Goal: Check status: Check status

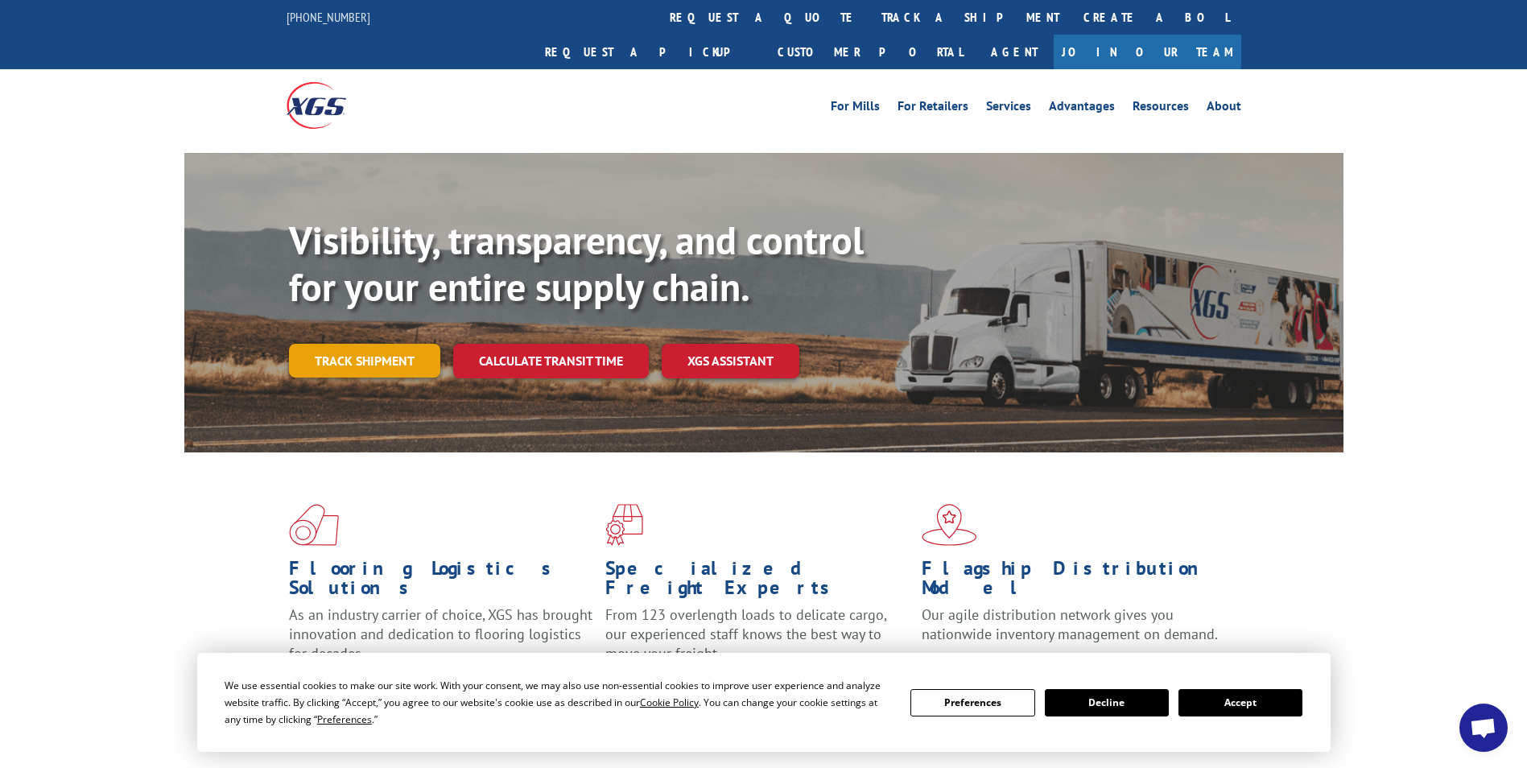
click at [385, 344] on link "Track shipment" at bounding box center [364, 361] width 151 height 34
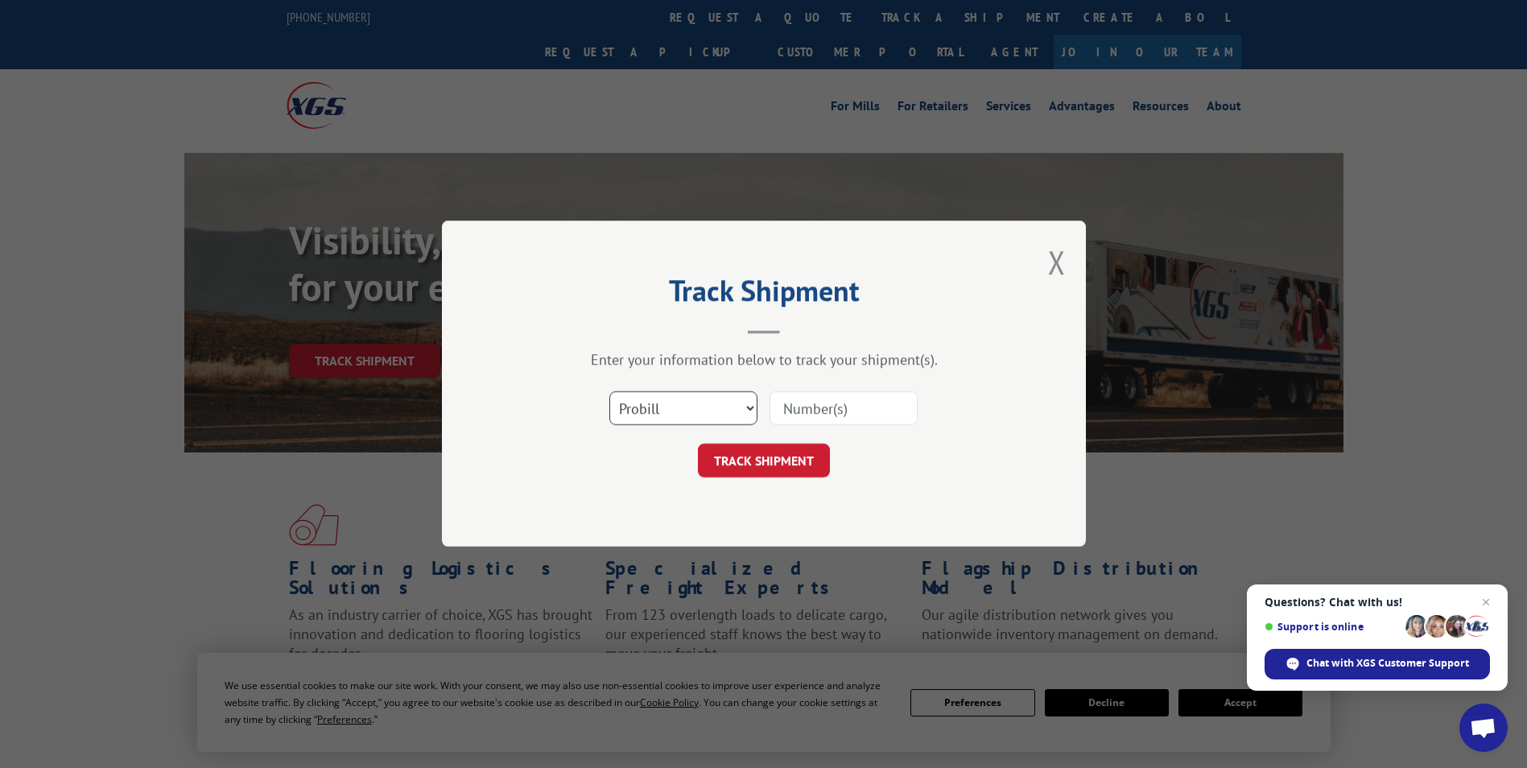
click at [746, 410] on select "Select category... Probill BOL PO" at bounding box center [683, 409] width 148 height 34
select select "bol"
click at [609, 392] on select "Select category... Probill BOL PO" at bounding box center [683, 409] width 148 height 34
click at [793, 406] on input at bounding box center [843, 409] width 148 height 34
type input "1246571"
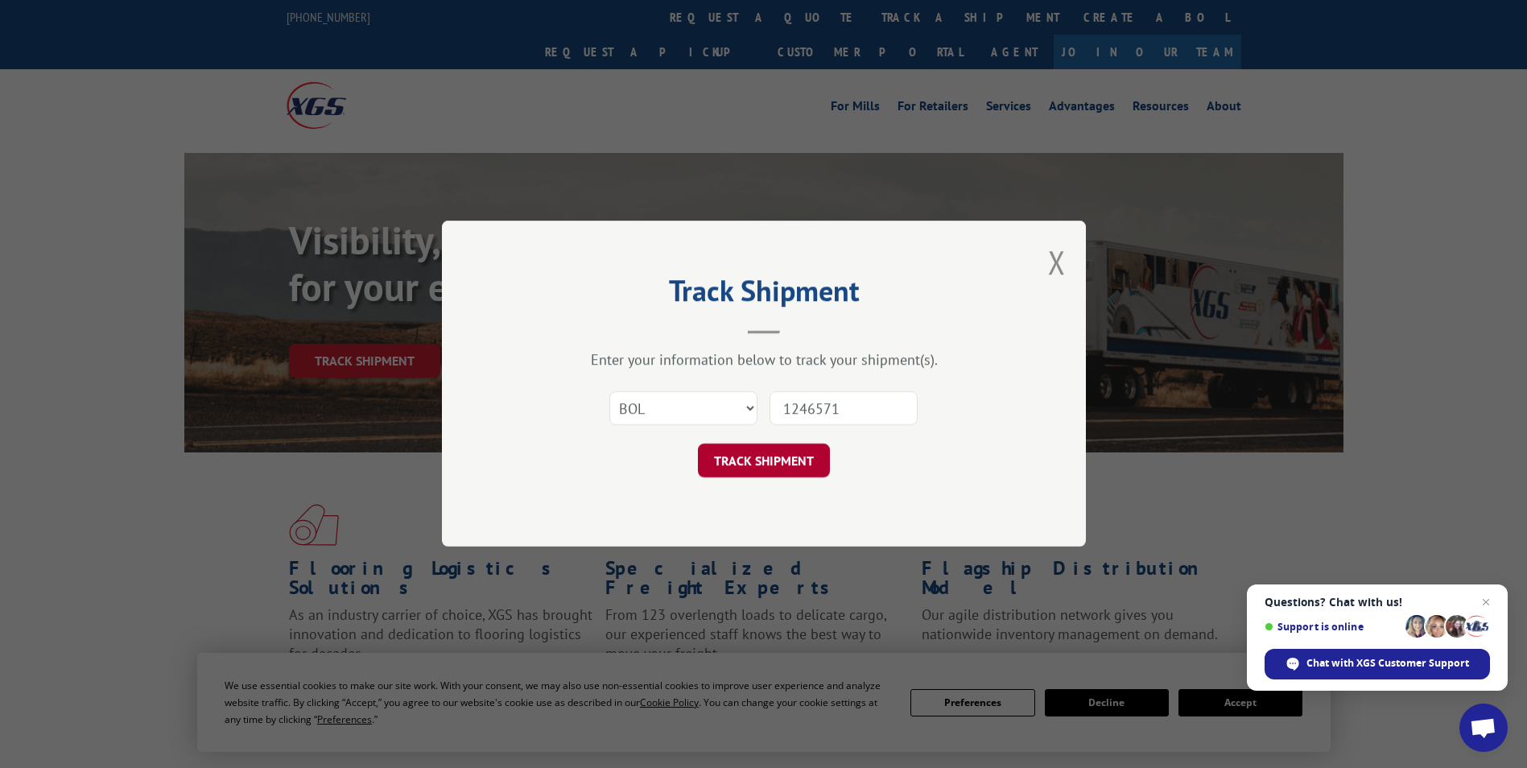
click at [732, 466] on button "TRACK SHIPMENT" at bounding box center [764, 461] width 132 height 34
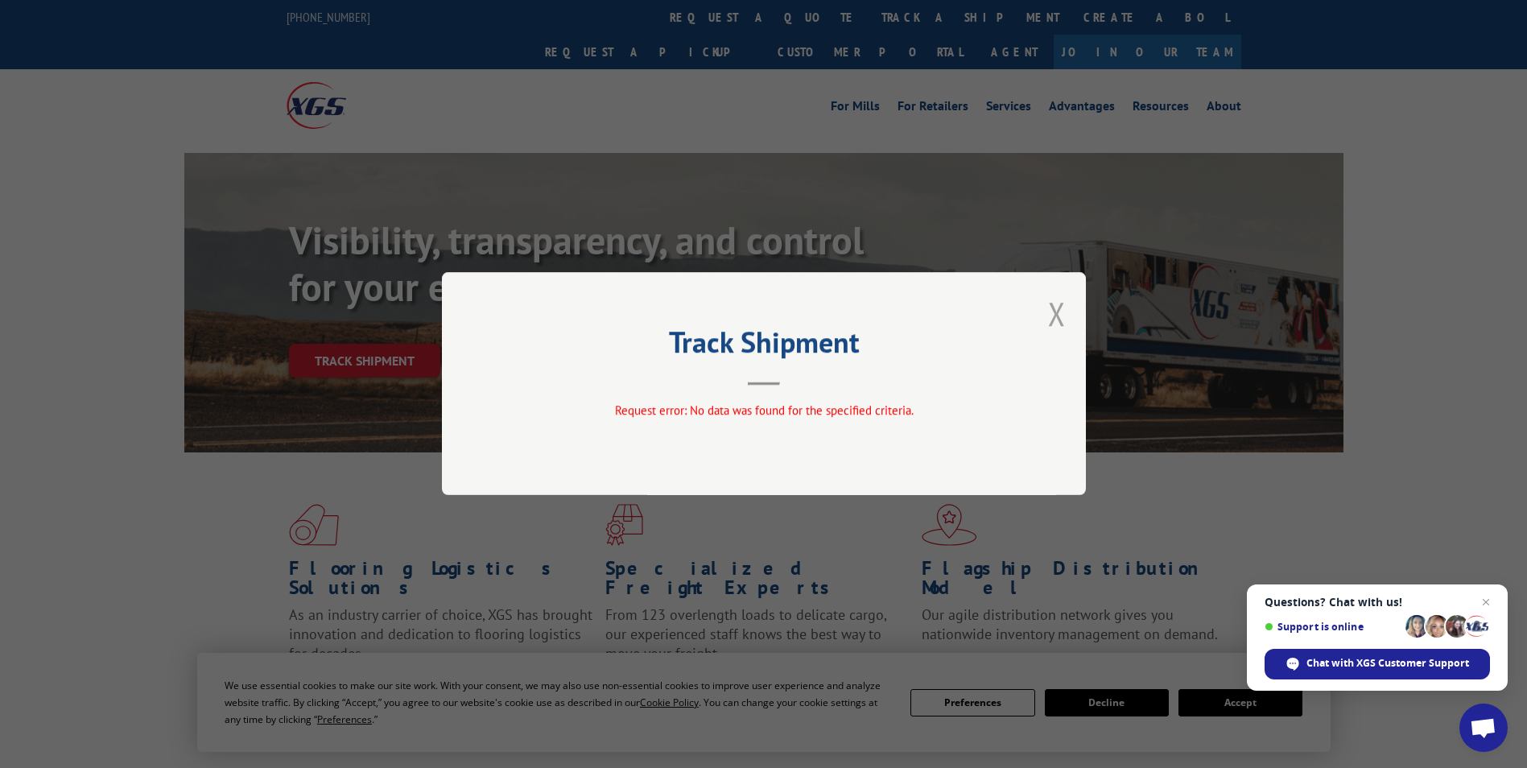
click at [1058, 319] on button "Close modal" at bounding box center [1057, 313] width 18 height 43
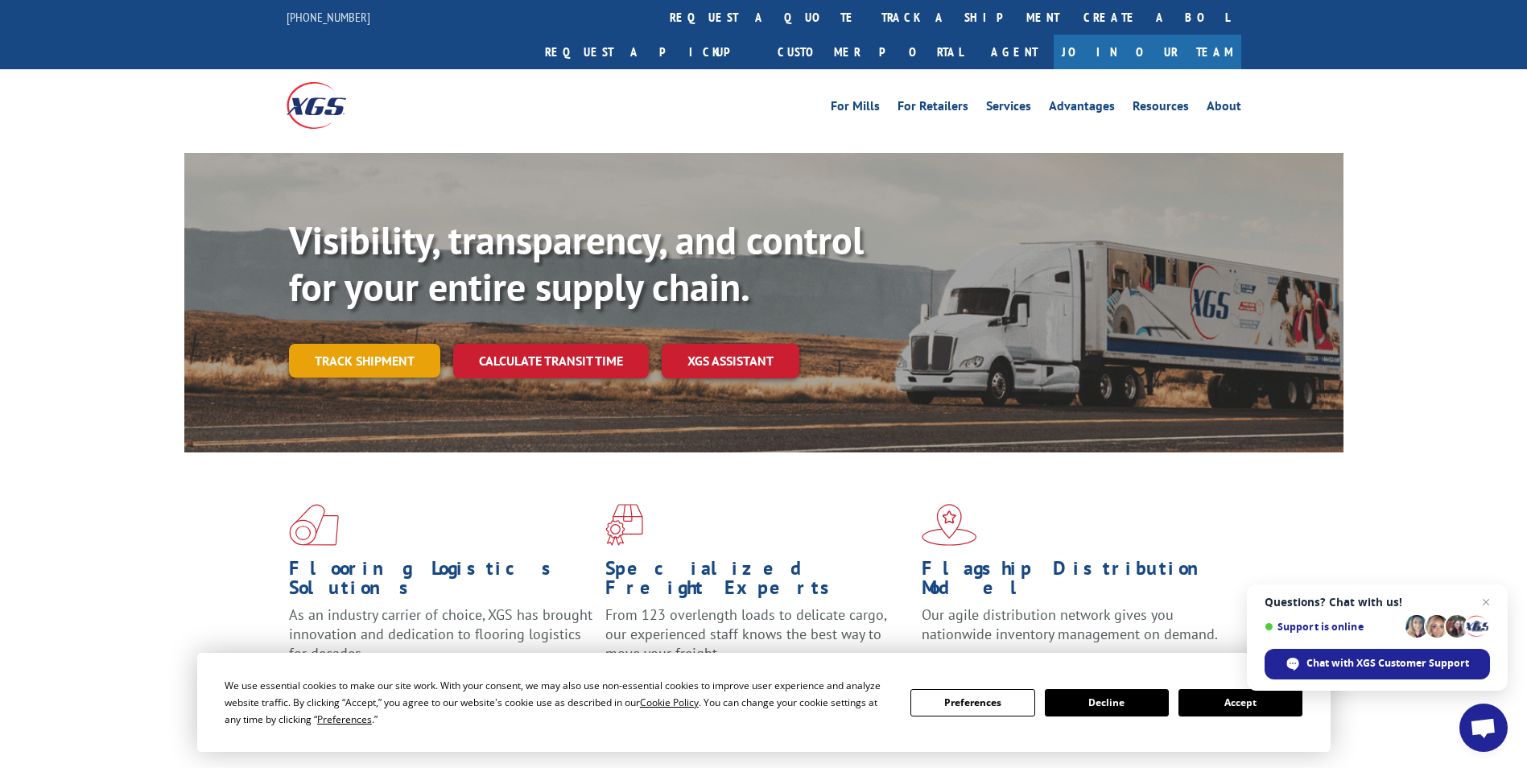
click at [353, 344] on link "Track shipment" at bounding box center [364, 361] width 151 height 34
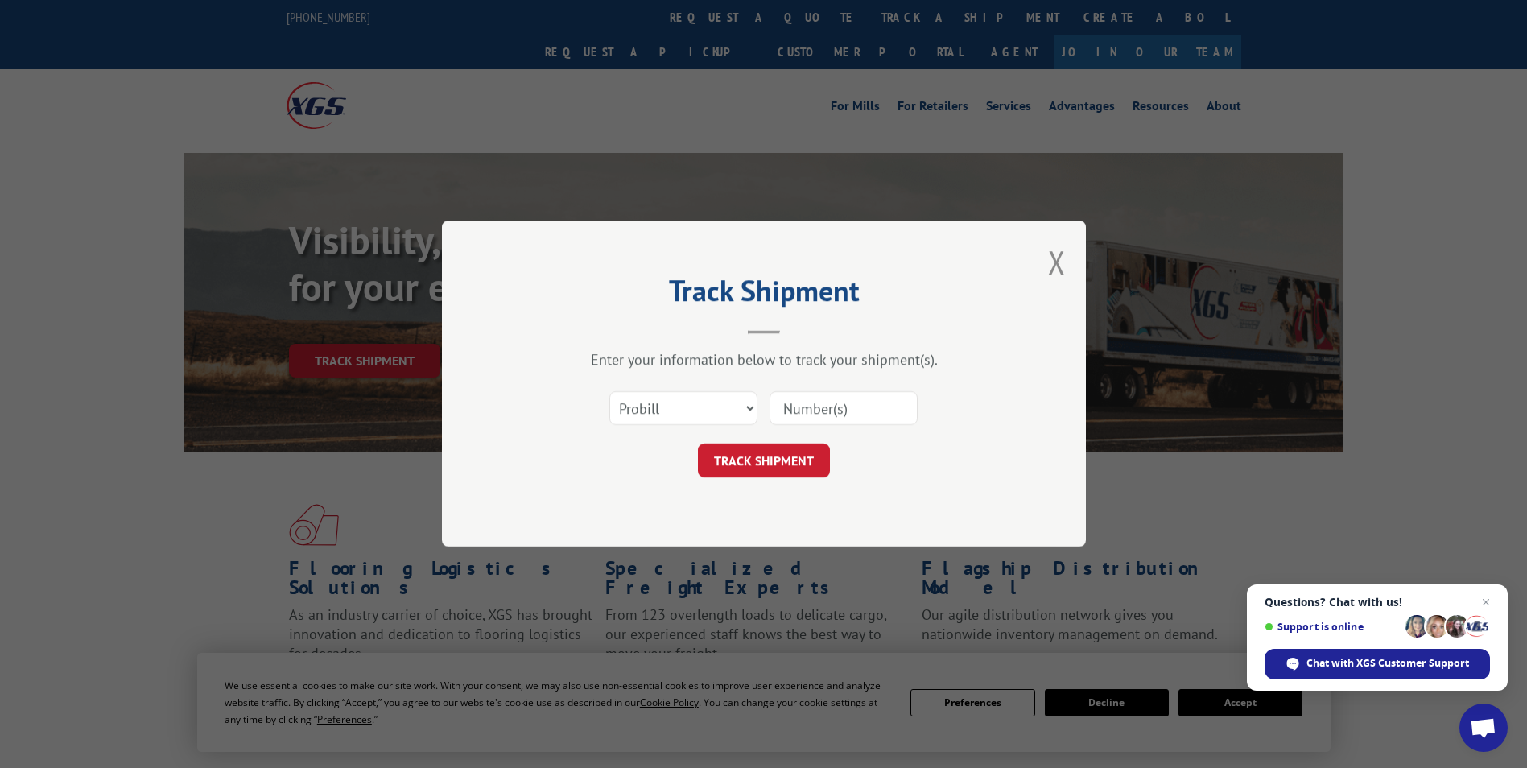
click at [832, 412] on input at bounding box center [843, 409] width 148 height 34
type input "60471"
click button "TRACK SHIPMENT" at bounding box center [764, 461] width 132 height 34
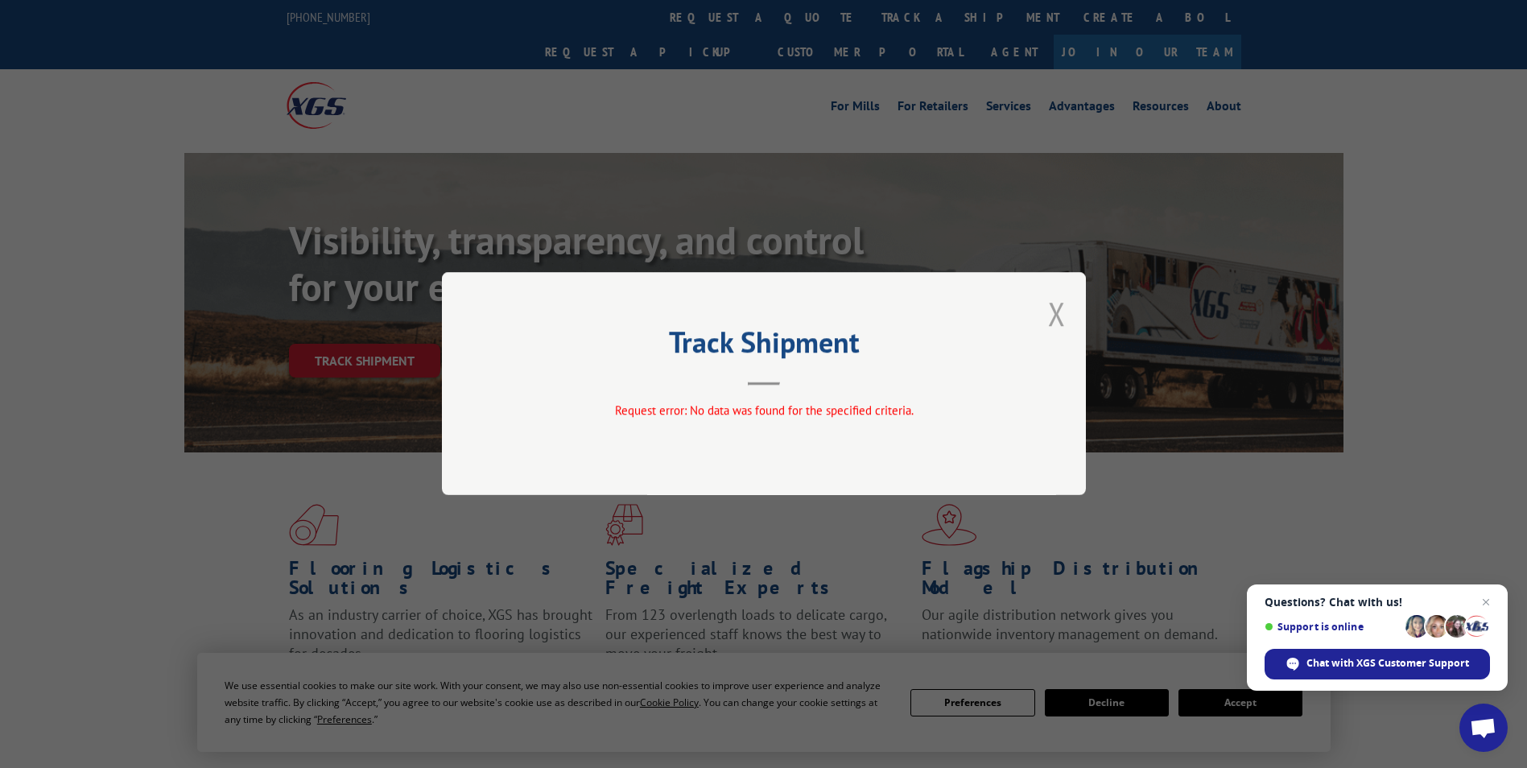
click at [1058, 316] on button "Close modal" at bounding box center [1057, 313] width 18 height 43
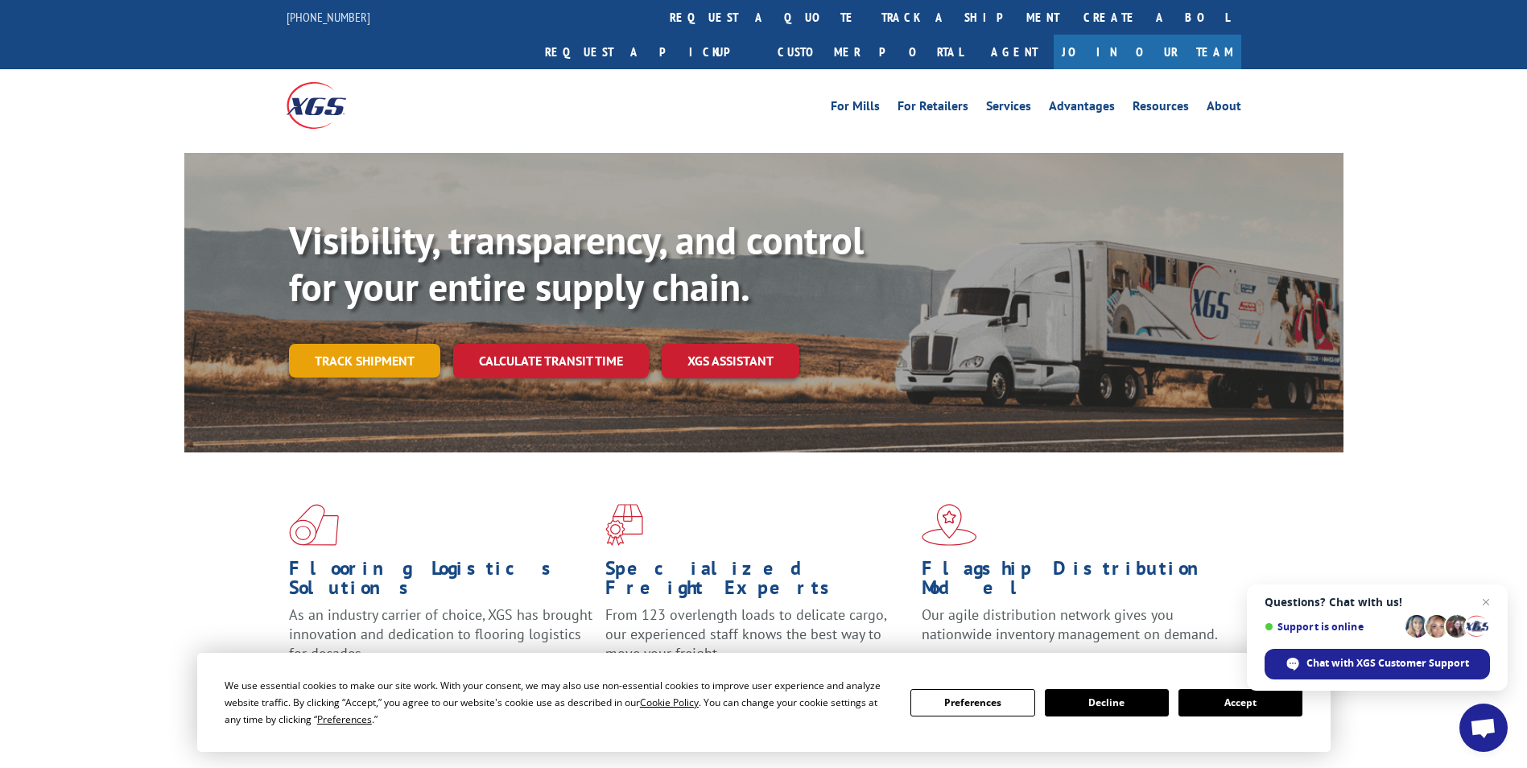
click at [367, 344] on link "Track shipment" at bounding box center [364, 361] width 151 height 34
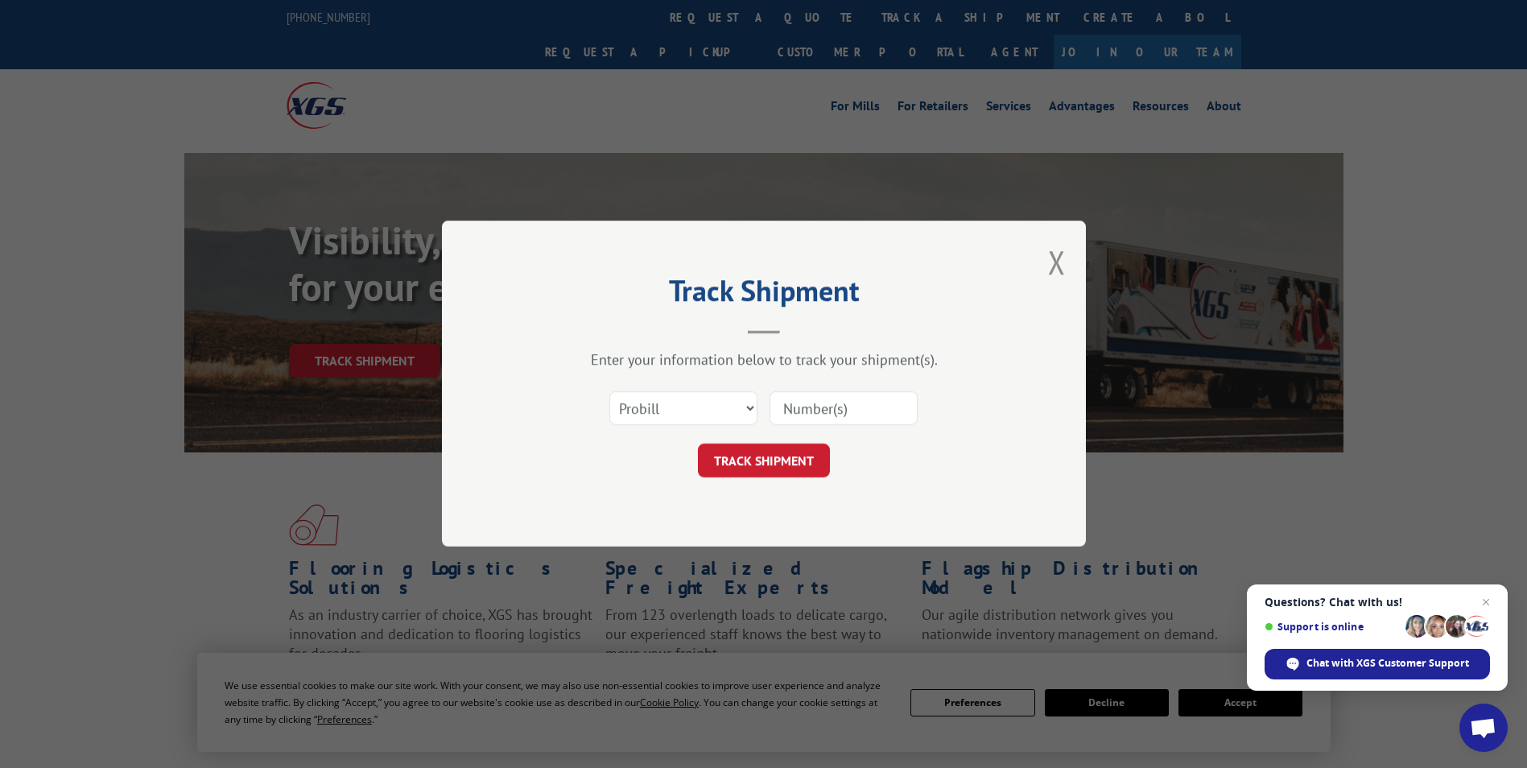
click at [840, 415] on input at bounding box center [843, 409] width 148 height 34
click at [864, 405] on input at bounding box center [843, 409] width 148 height 34
type input "6047136"
click at [788, 451] on button "TRACK SHIPMENT" at bounding box center [764, 461] width 132 height 34
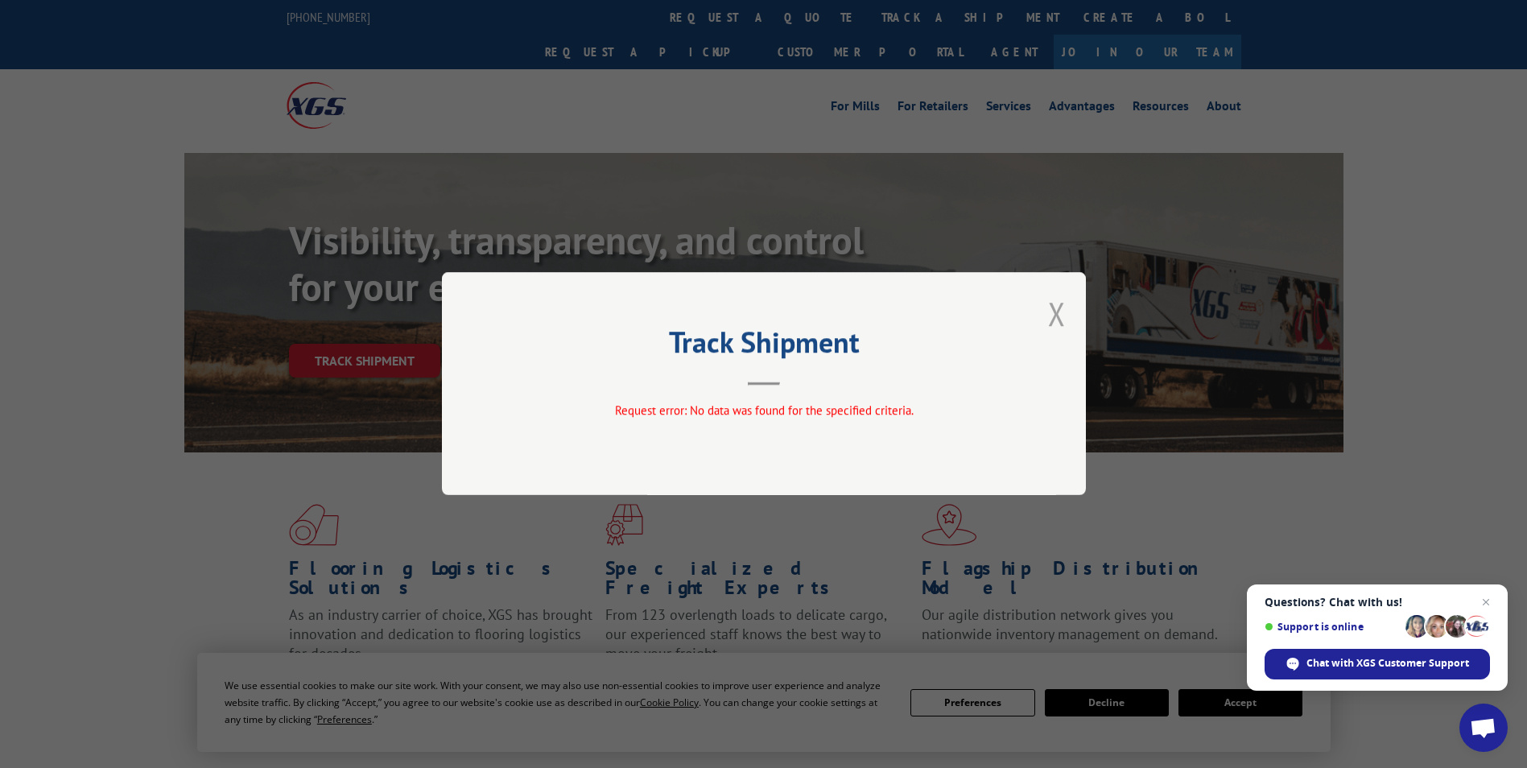
click at [1059, 308] on button "Close modal" at bounding box center [1057, 313] width 18 height 43
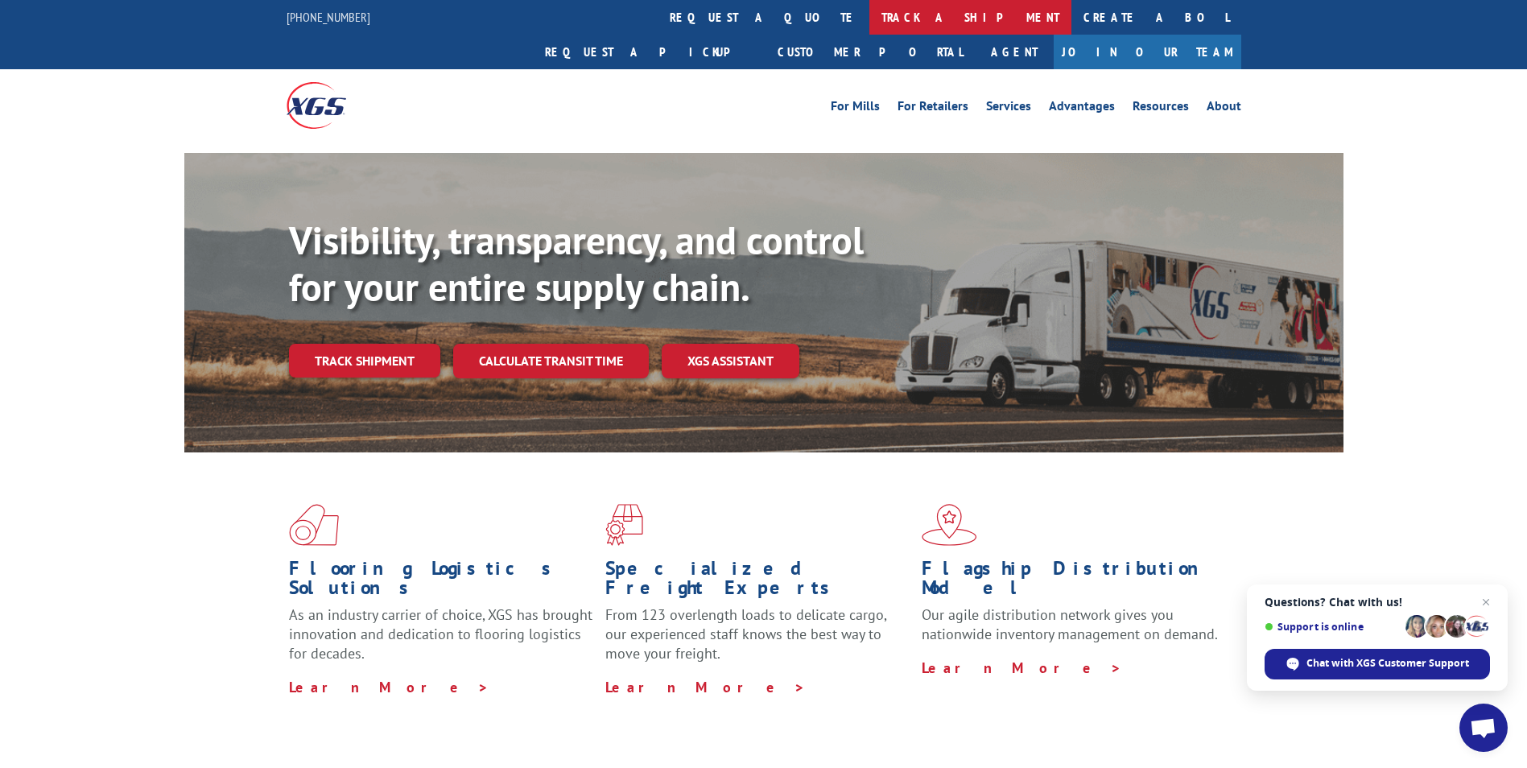
click at [869, 17] on link "track a shipment" at bounding box center [970, 17] width 202 height 35
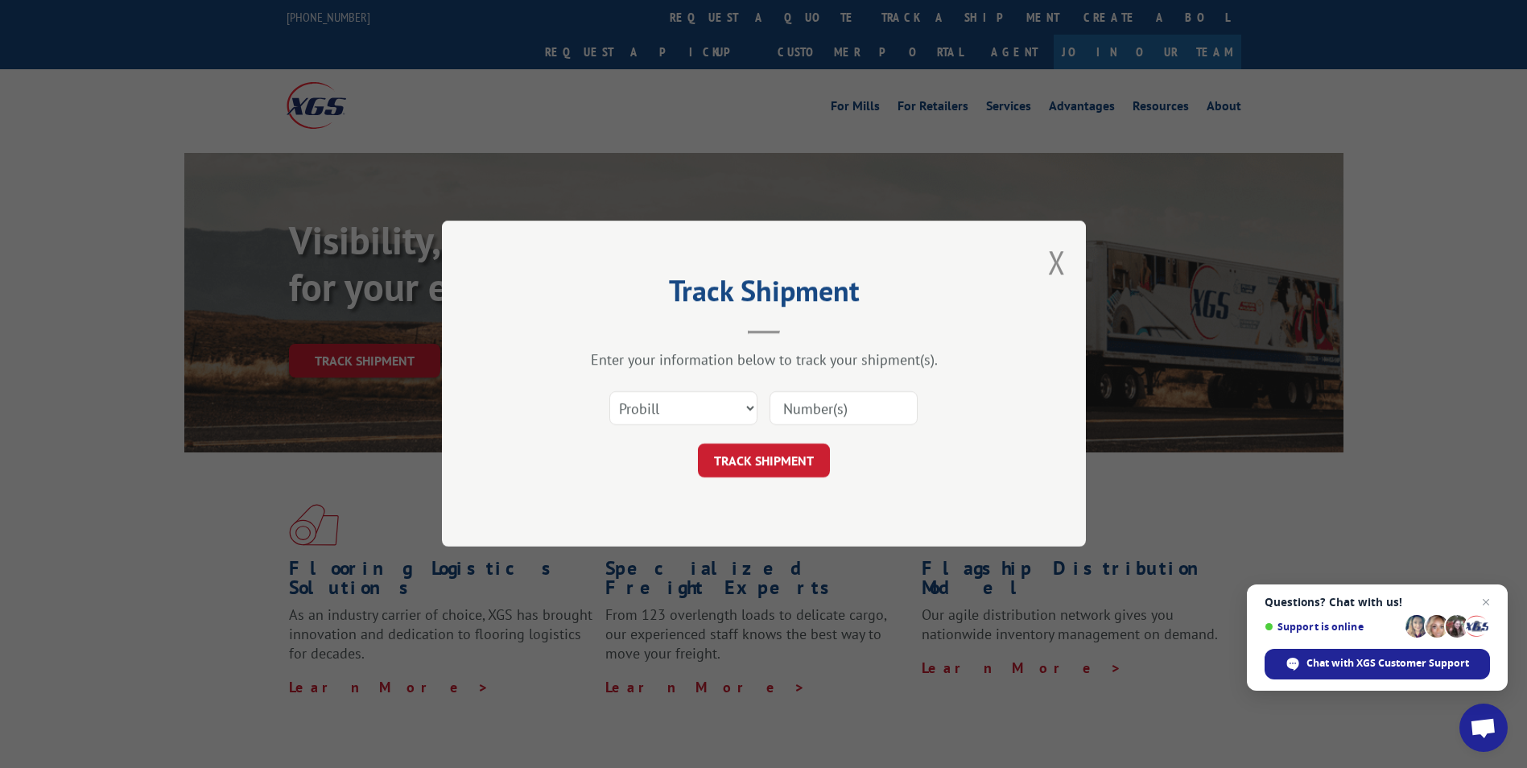
click at [190, 487] on div "Track Shipment Enter your information below to track your shipment(s). Select c…" at bounding box center [763, 384] width 1527 height 768
click at [1057, 258] on button "Close modal" at bounding box center [1057, 262] width 18 height 43
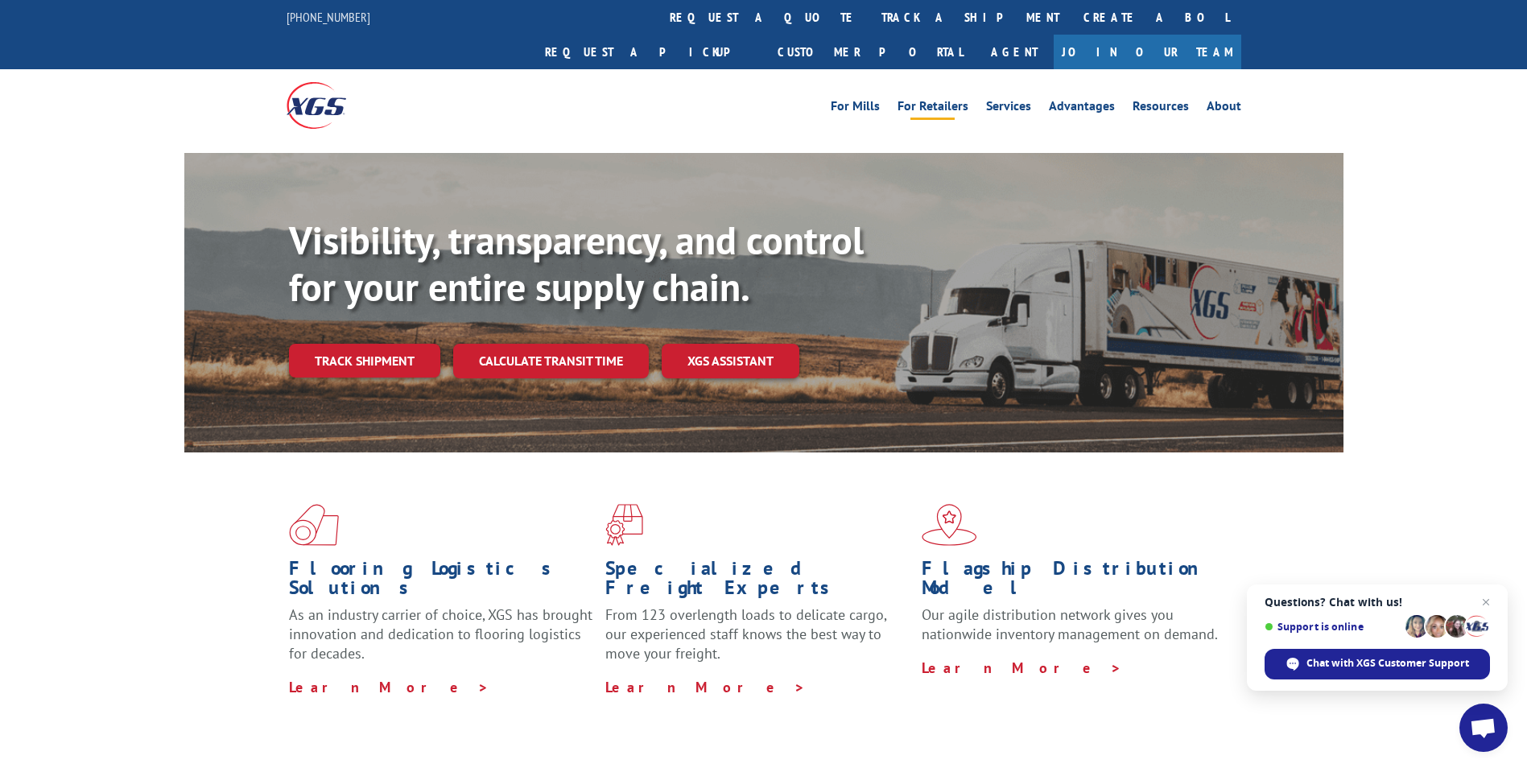
click at [940, 100] on link "For Retailers" at bounding box center [932, 109] width 71 height 18
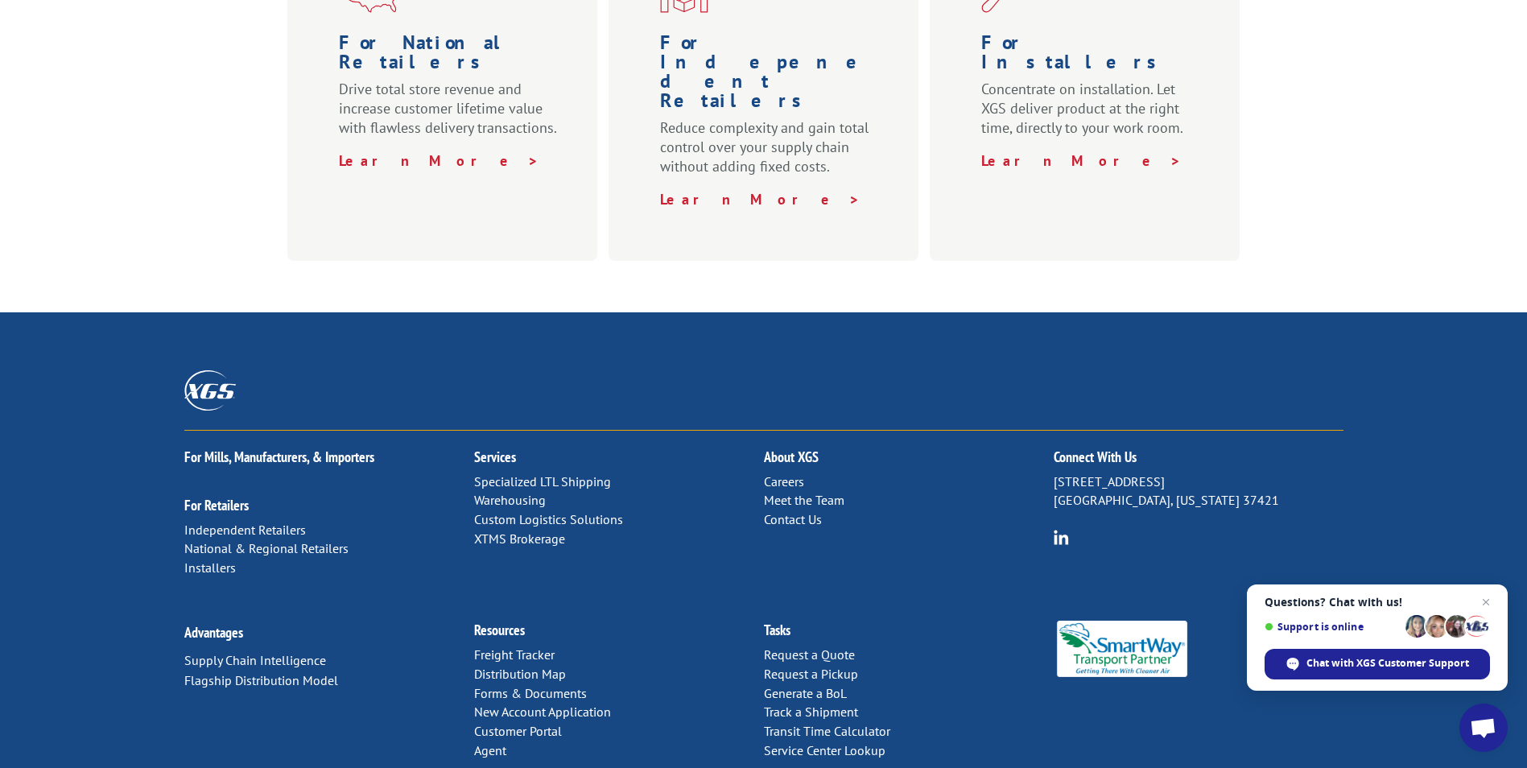
scroll to position [761, 0]
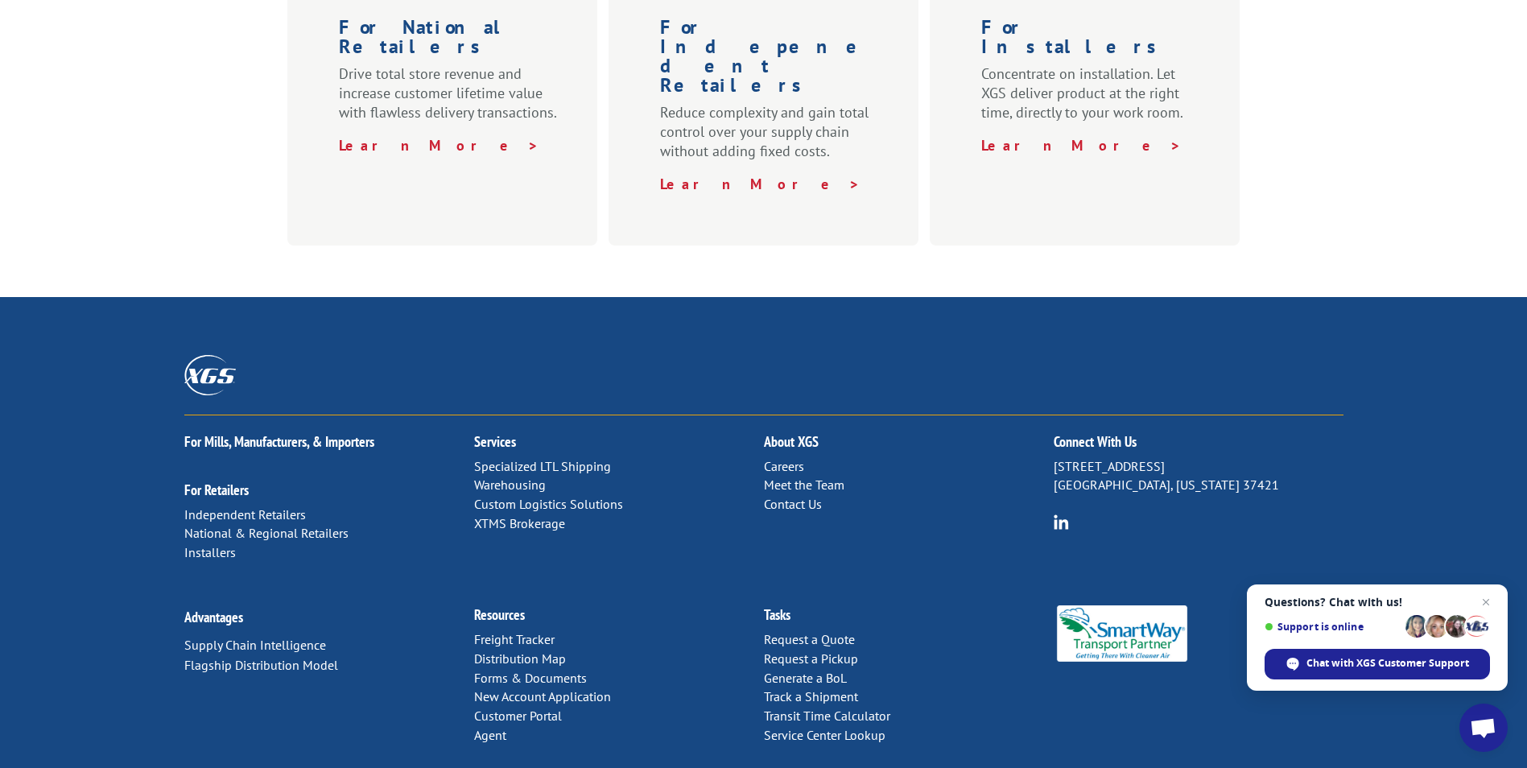
click at [516, 631] on link "Freight Tracker" at bounding box center [514, 639] width 80 height 16
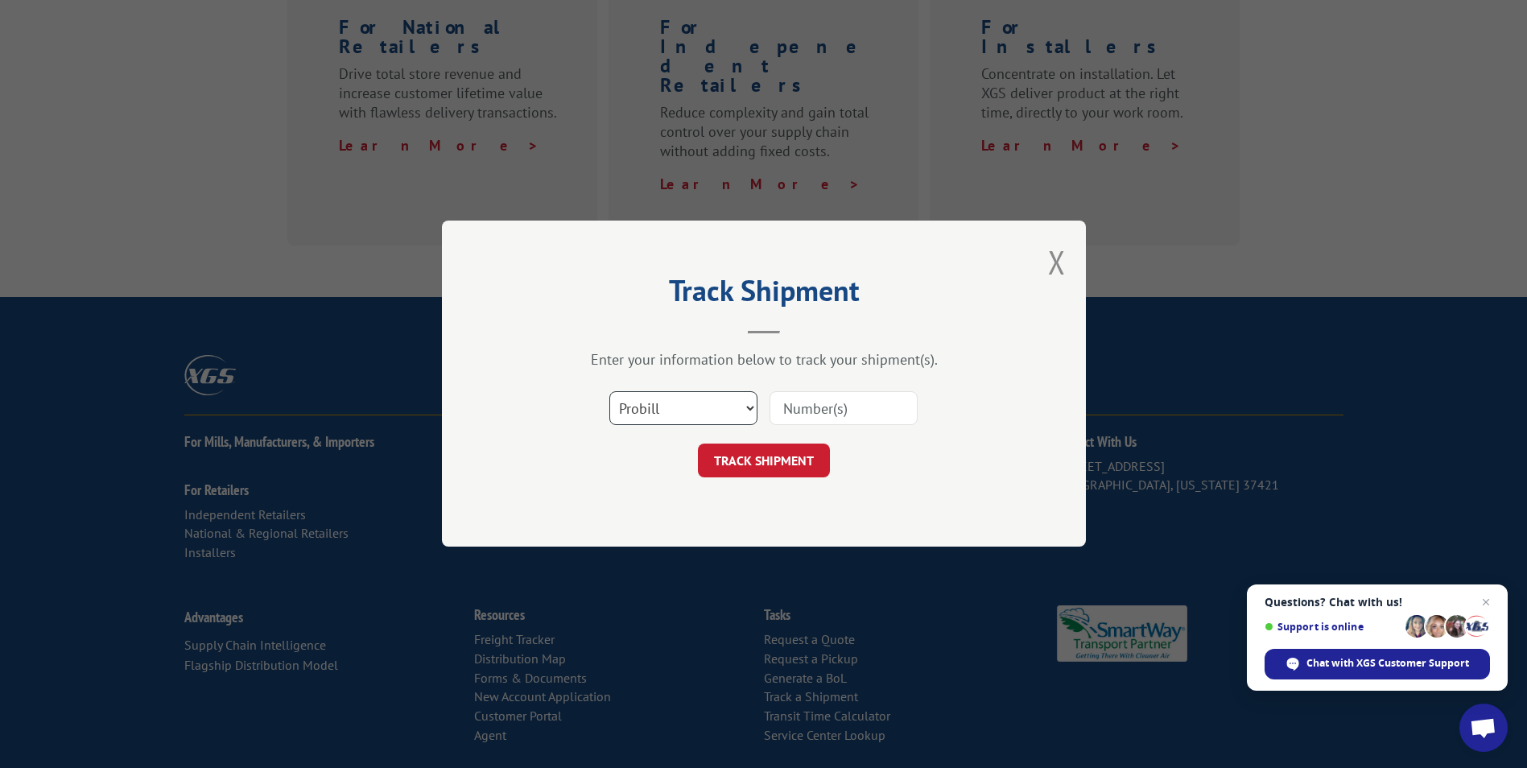
click at [725, 402] on select "Select category... Probill BOL PO" at bounding box center [683, 409] width 148 height 34
select select "bol"
click at [609, 392] on select "Select category... Probill BOL PO" at bounding box center [683, 409] width 148 height 34
click at [856, 401] on input at bounding box center [843, 409] width 148 height 34
type input "6047136"
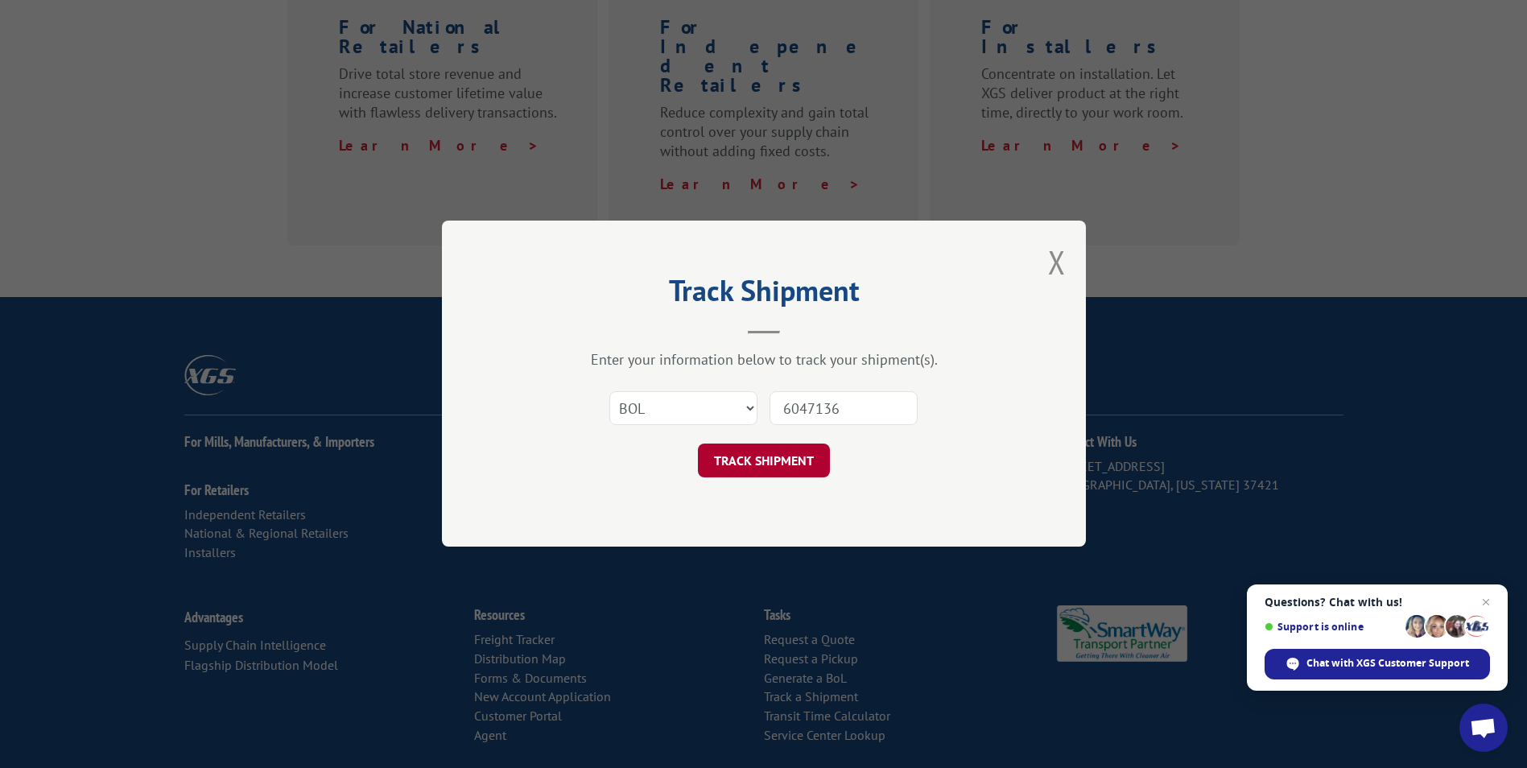
click at [781, 463] on button "TRACK SHIPMENT" at bounding box center [764, 461] width 132 height 34
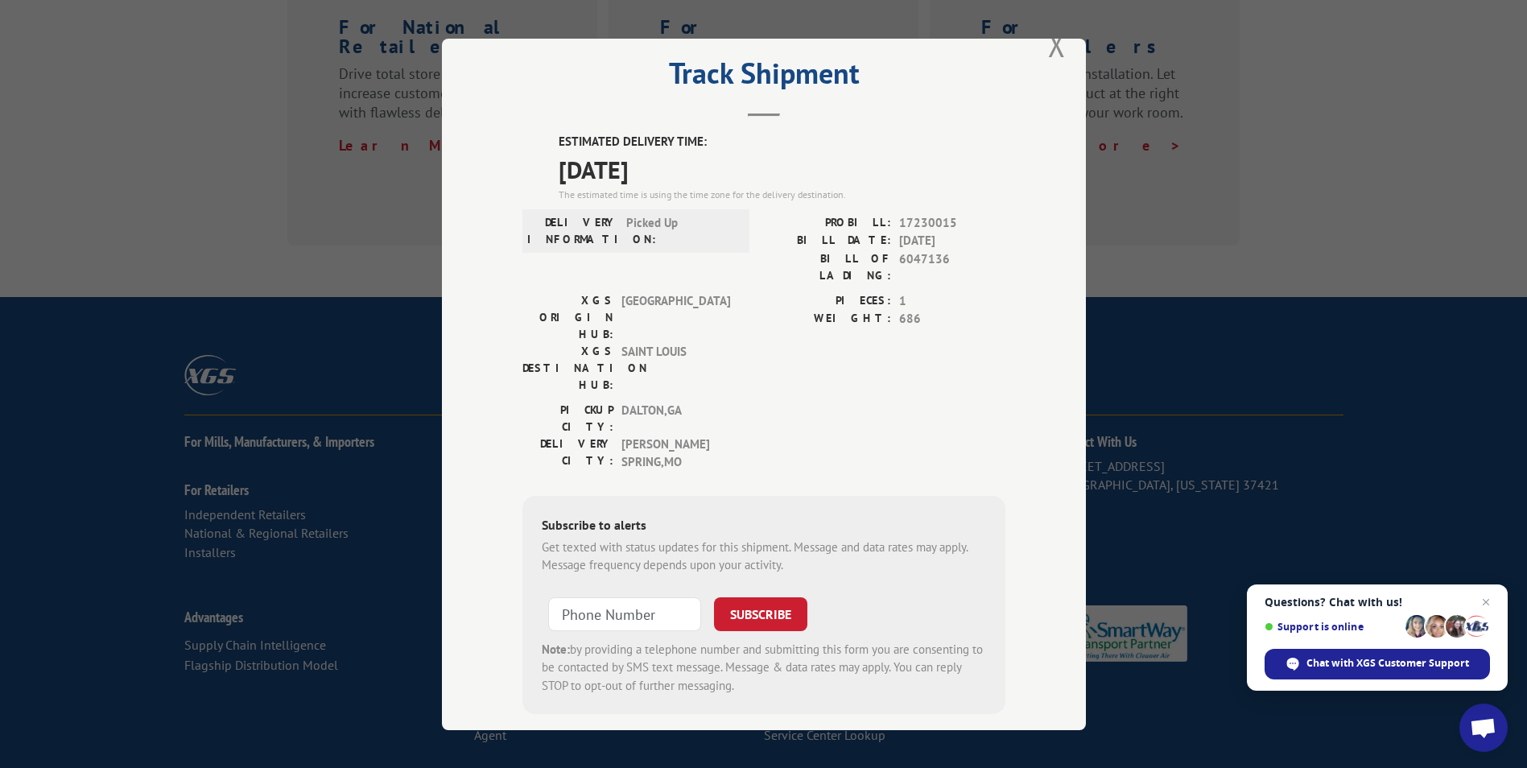
scroll to position [52, 0]
